Goal: Navigation & Orientation: Find specific page/section

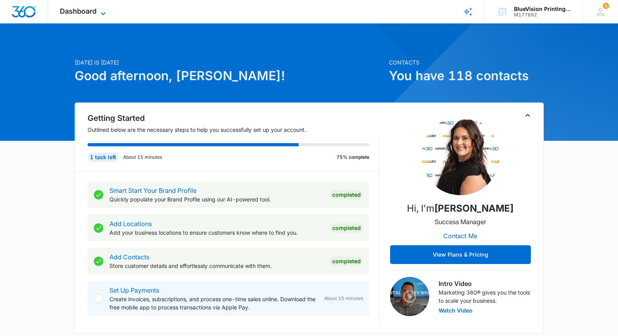
click at [102, 11] on icon at bounding box center [103, 13] width 9 height 9
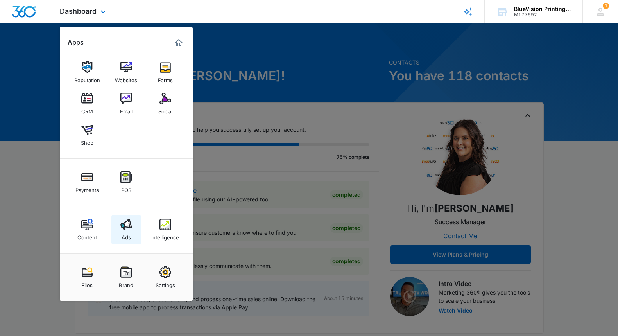
click at [127, 226] on img at bounding box center [126, 225] width 12 height 12
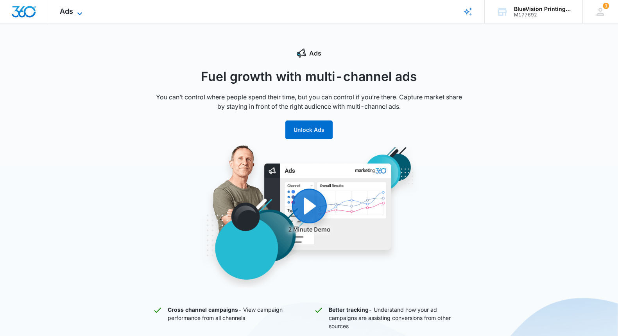
click at [77, 10] on icon at bounding box center [79, 13] width 9 height 9
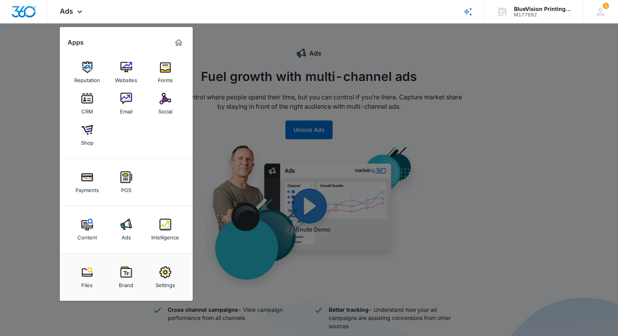
click at [88, 70] on img at bounding box center [87, 67] width 12 height 12
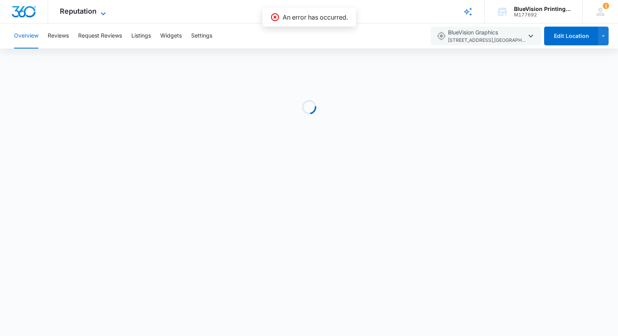
click at [100, 11] on icon at bounding box center [103, 13] width 9 height 9
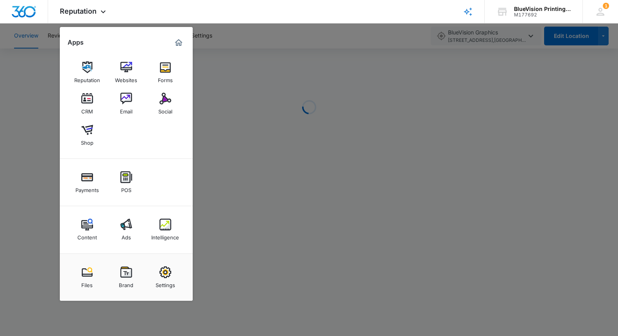
click at [86, 101] on img at bounding box center [87, 99] width 12 height 12
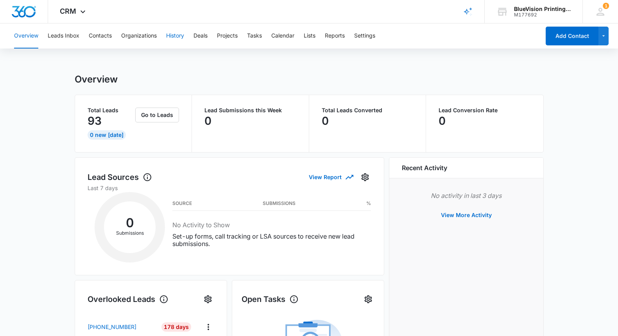
click at [174, 36] on button "History" at bounding box center [175, 35] width 18 height 25
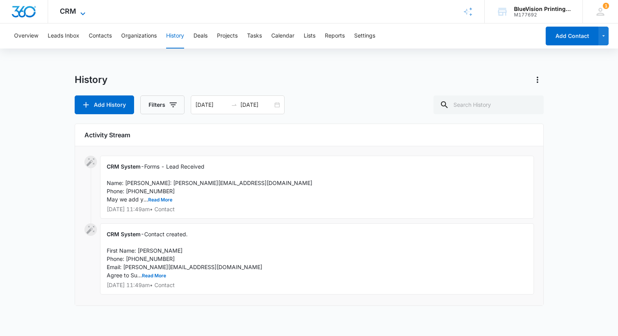
click at [81, 11] on icon at bounding box center [82, 13] width 9 height 9
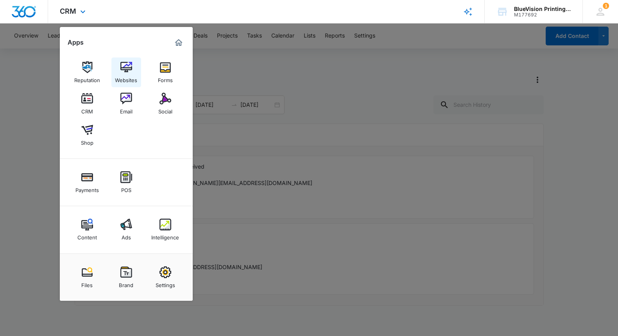
click at [127, 72] on img at bounding box center [126, 67] width 12 height 12
